Goal: Task Accomplishment & Management: Manage account settings

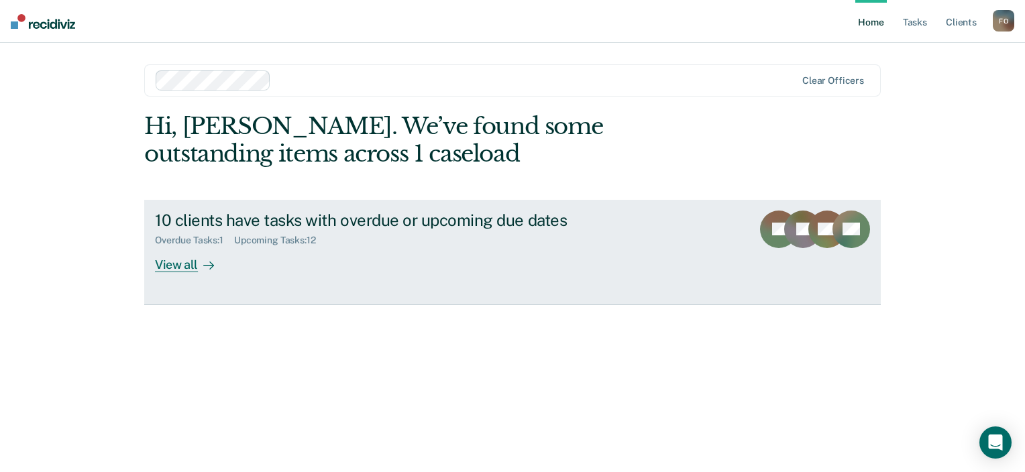
click at [179, 264] on div "View all" at bounding box center [192, 259] width 75 height 26
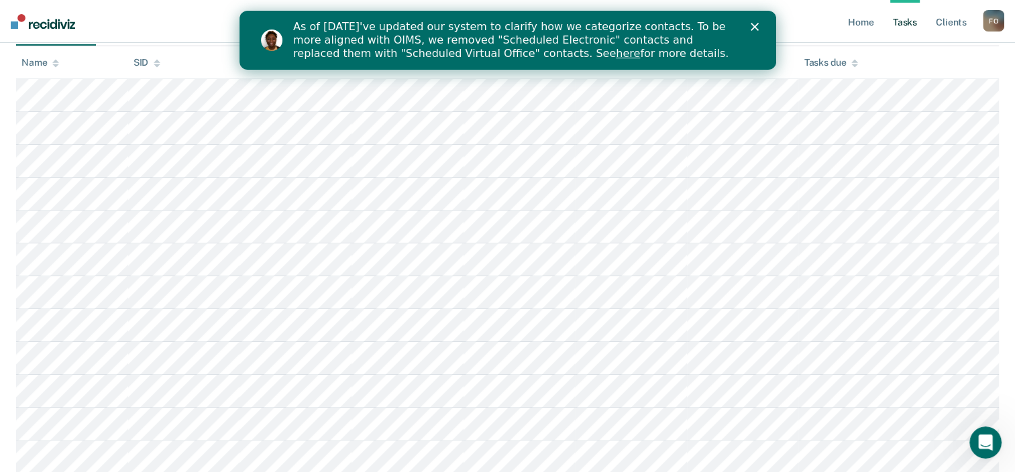
scroll to position [224, 0]
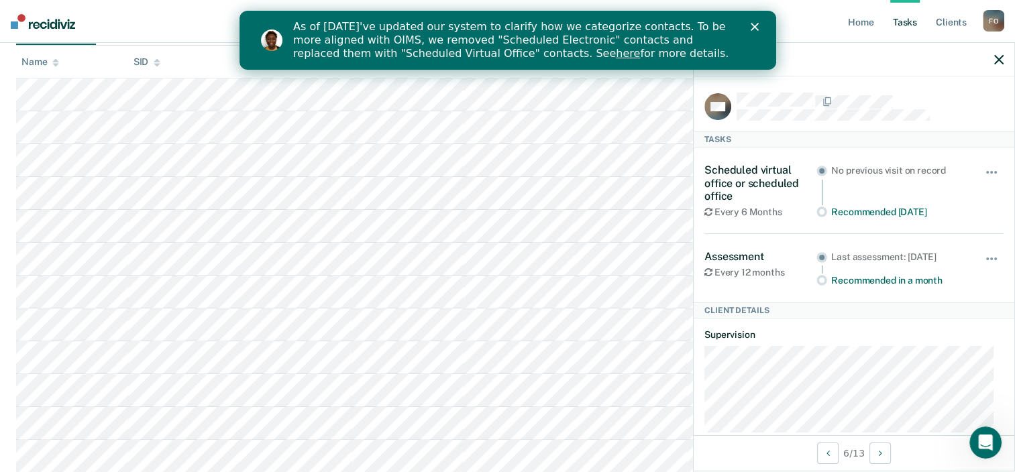
click at [999, 60] on icon "button" at bounding box center [998, 59] width 9 height 9
click at [997, 60] on icon "button" at bounding box center [998, 59] width 9 height 9
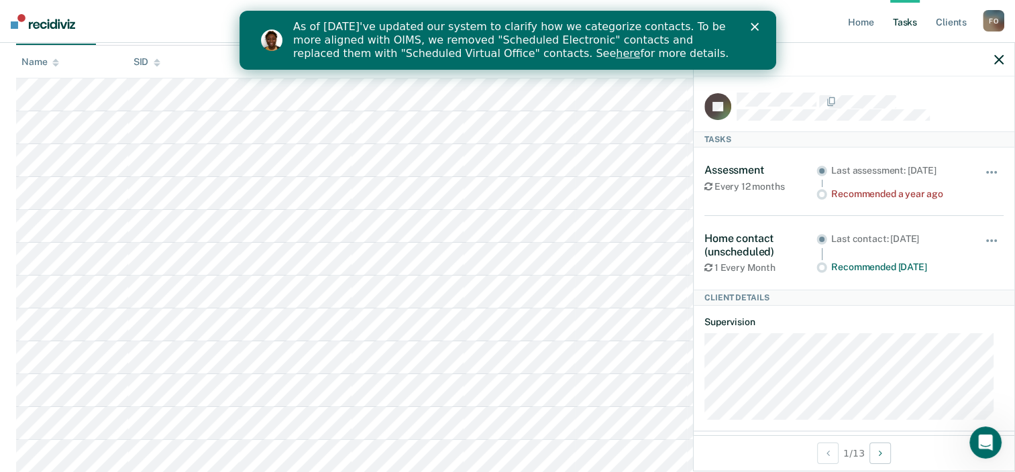
click at [1001, 60] on icon "button" at bounding box center [998, 59] width 9 height 9
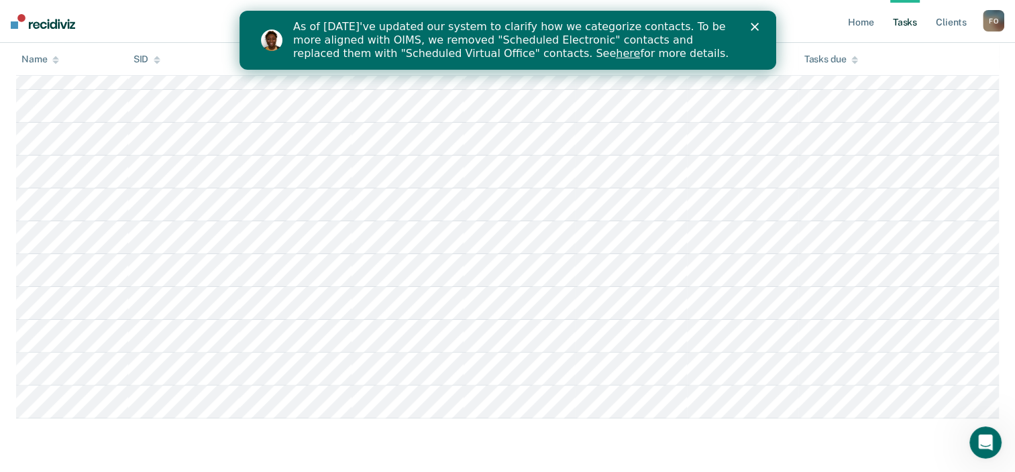
scroll to position [358, 0]
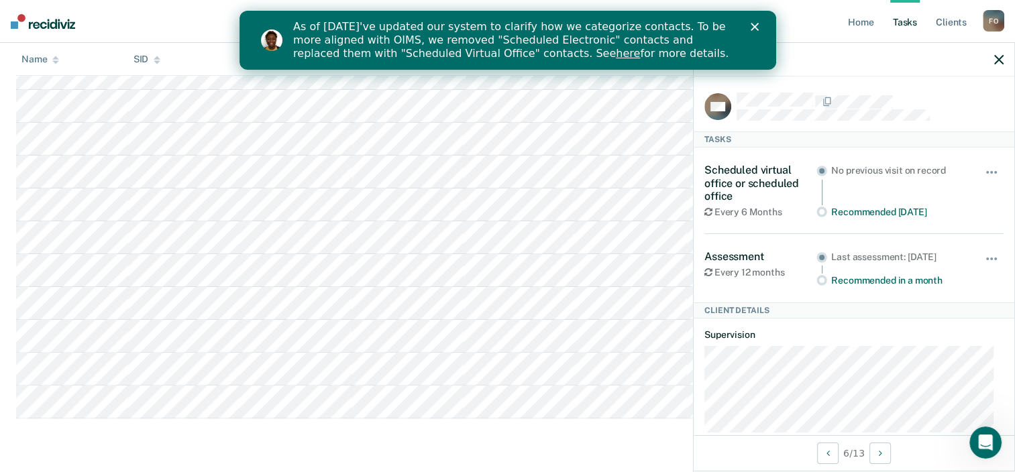
click at [998, 56] on icon "button" at bounding box center [998, 59] width 9 height 9
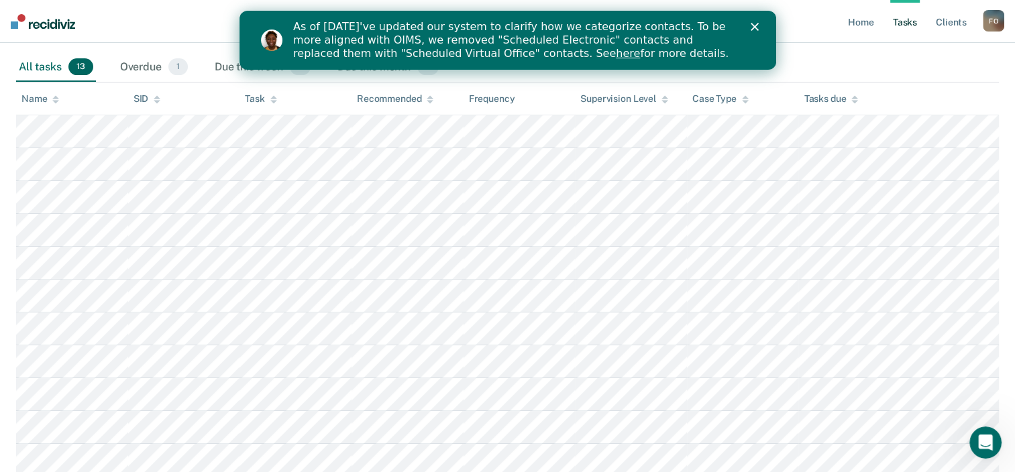
scroll to position [157, 0]
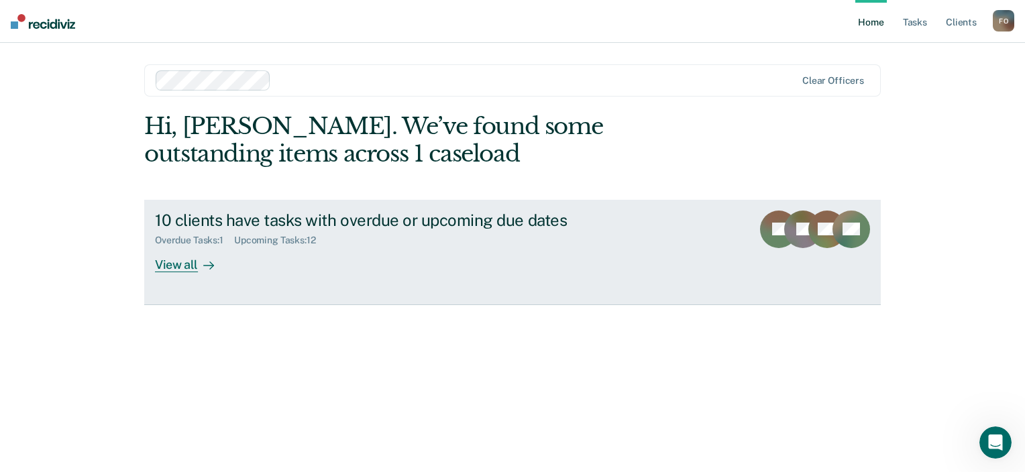
click at [180, 266] on div "View all" at bounding box center [192, 259] width 75 height 26
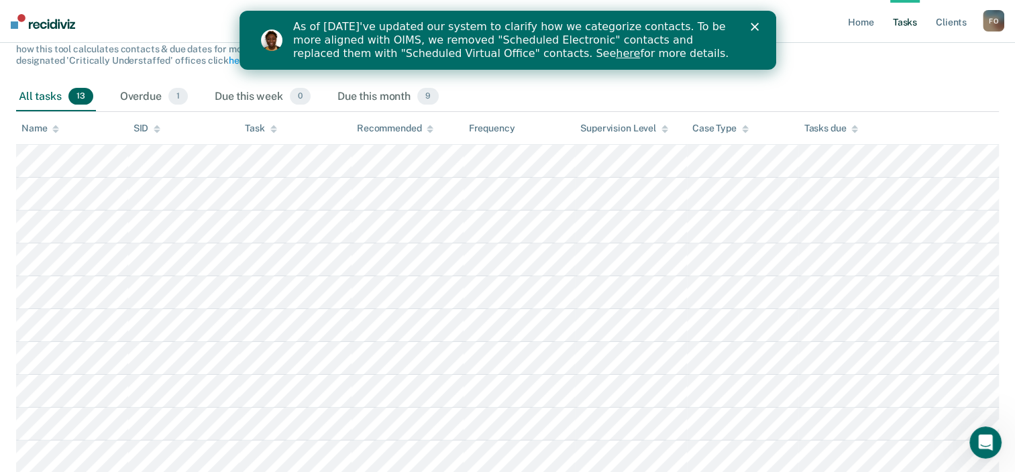
scroll to position [90, 0]
